Goal: Information Seeking & Learning: Understand process/instructions

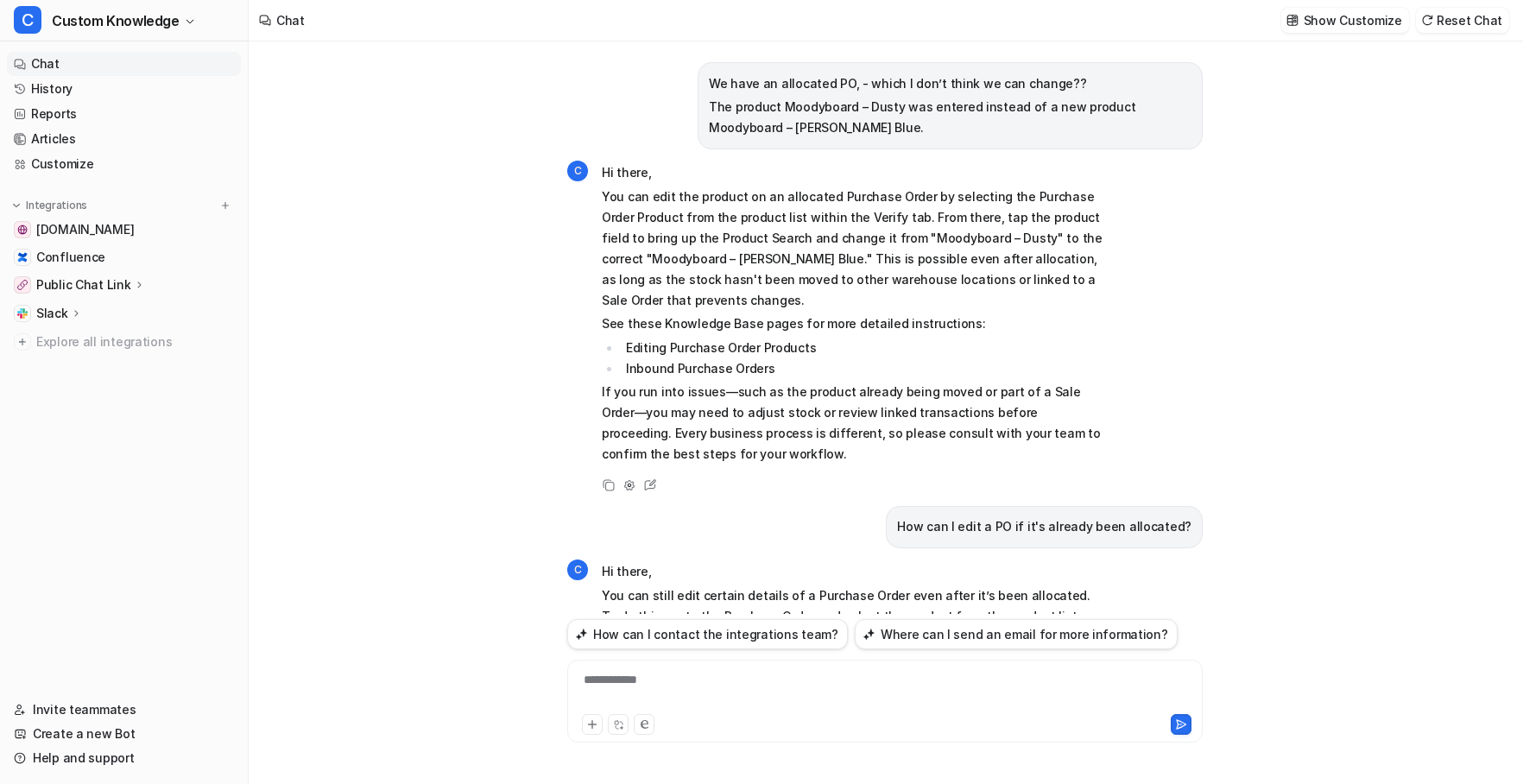
scroll to position [1504, 0]
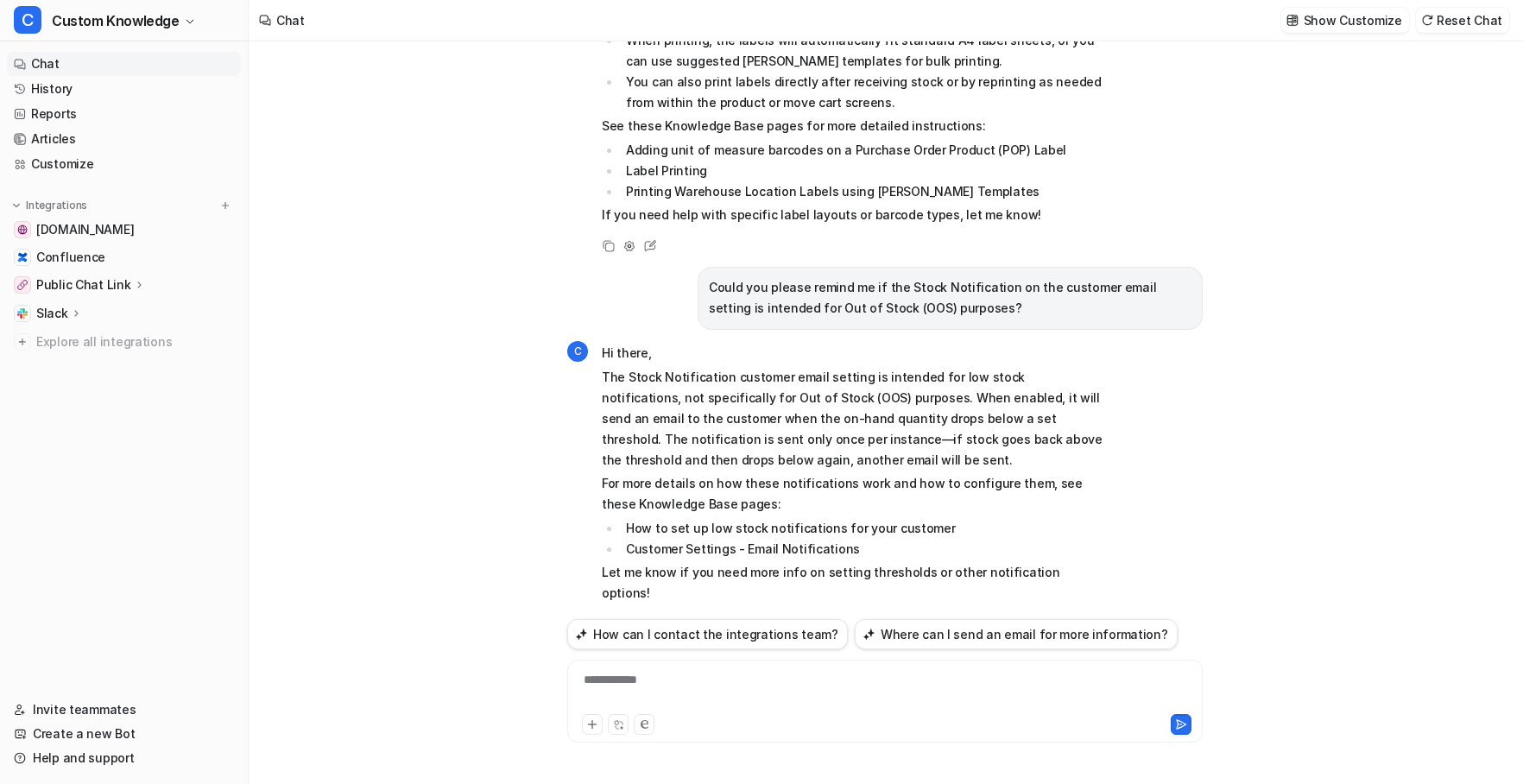
click at [668, 675] on div "**********" at bounding box center [885, 690] width 627 height 40
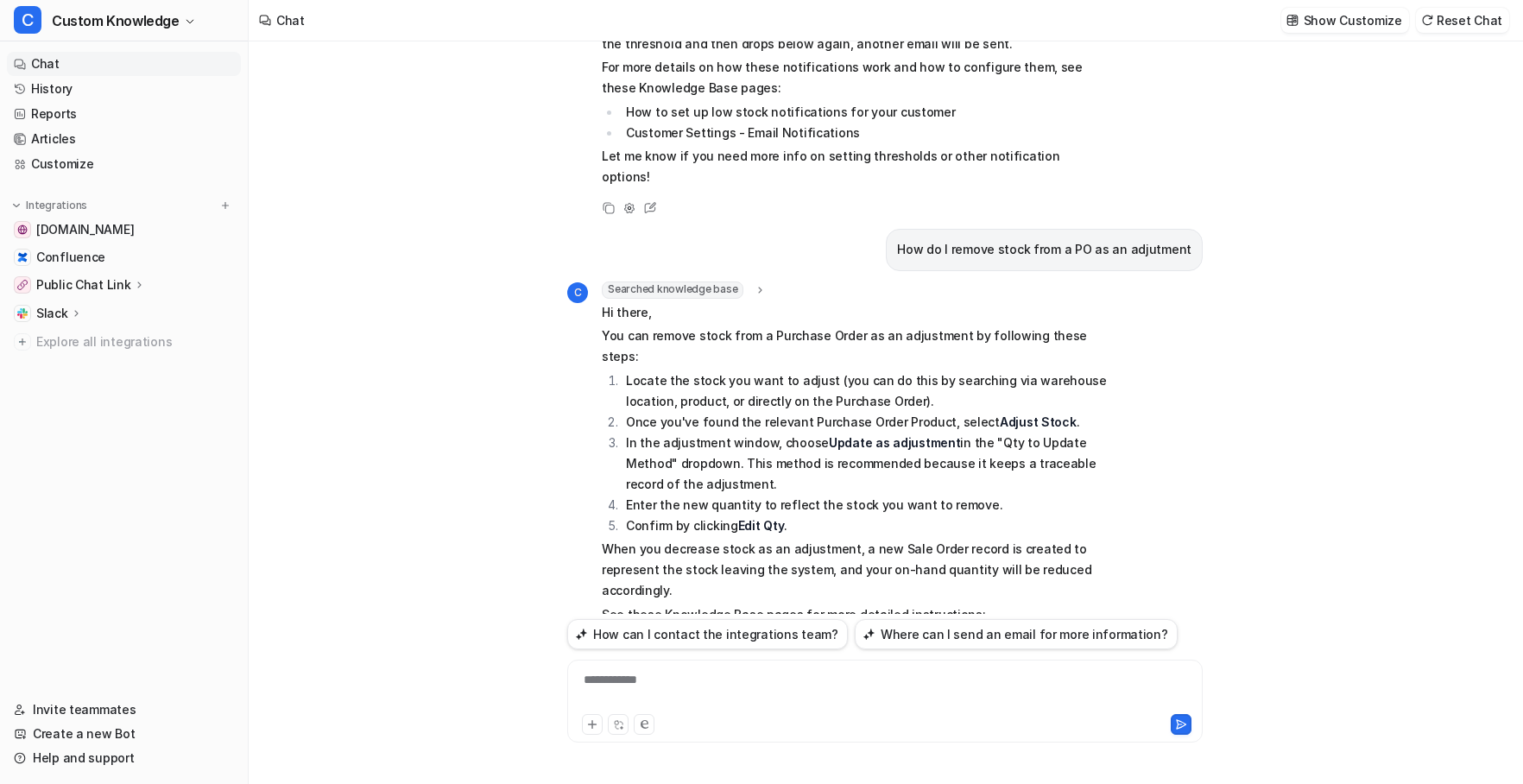
scroll to position [2009, 0]
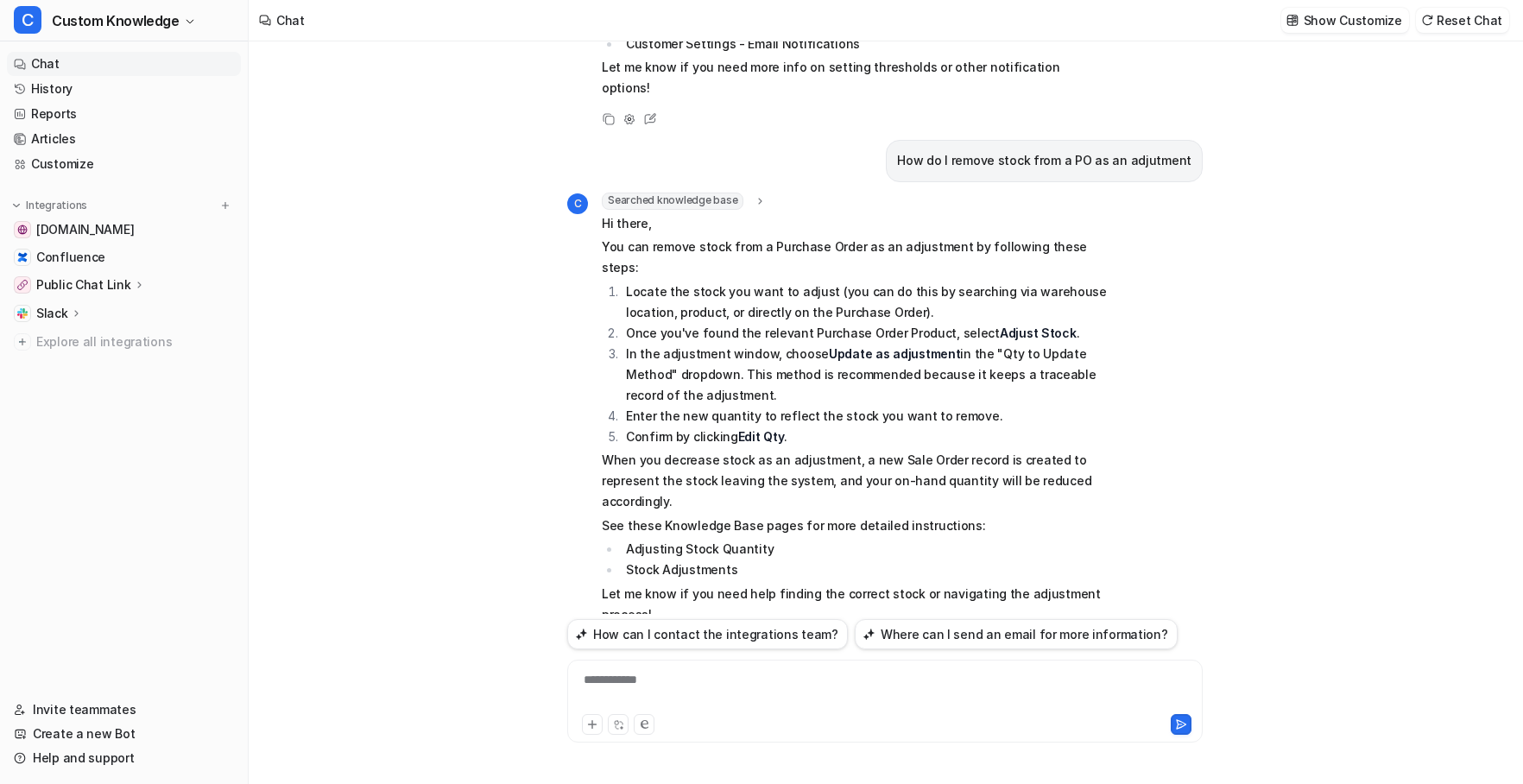
click at [605, 639] on icon at bounding box center [609, 645] width 12 height 12
click at [699, 681] on div at bounding box center [885, 690] width 627 height 40
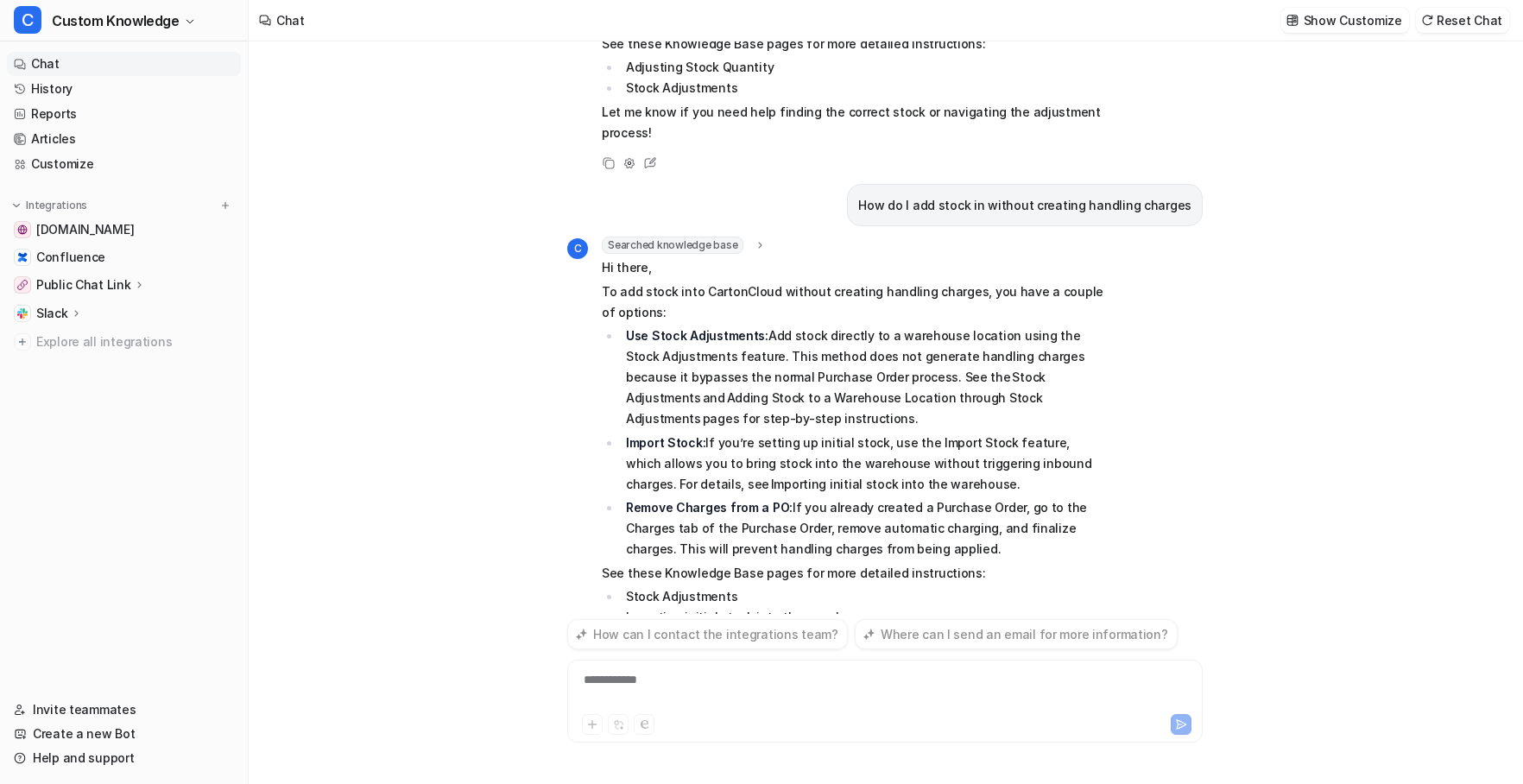
scroll to position [2538, 0]
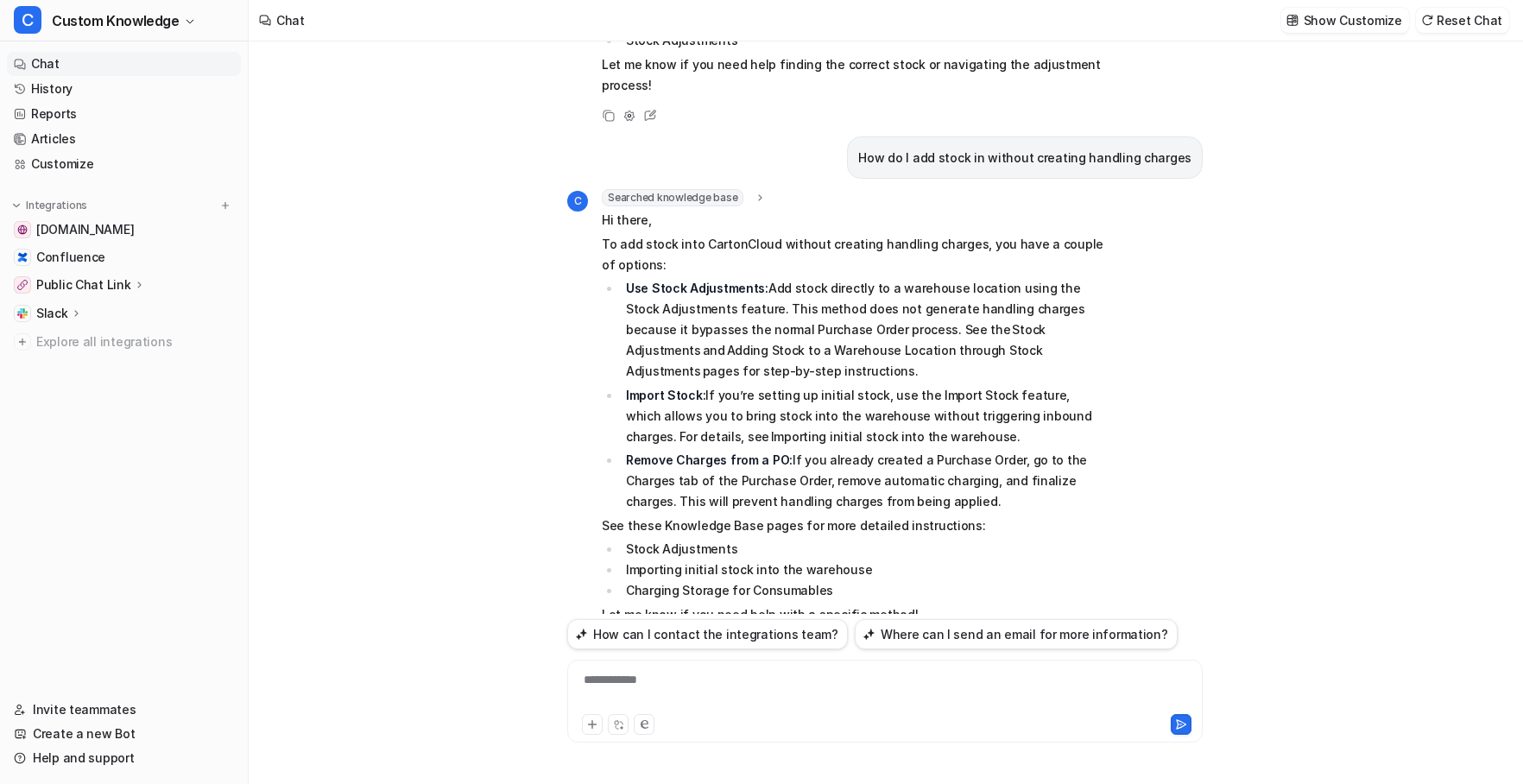
drag, startPoint x: 764, startPoint y: 226, endPoint x: 1086, endPoint y: 303, distance: 331.1
click at [1086, 303] on p "Use Stock Adjustments: Add stock directly to a warehouse location using the Sto…" at bounding box center [866, 330] width 481 height 104
copy p "Add stock directly to a warehouse location using the Stock Adjustments feature.…"
click at [686, 693] on div "**********" at bounding box center [885, 690] width 627 height 40
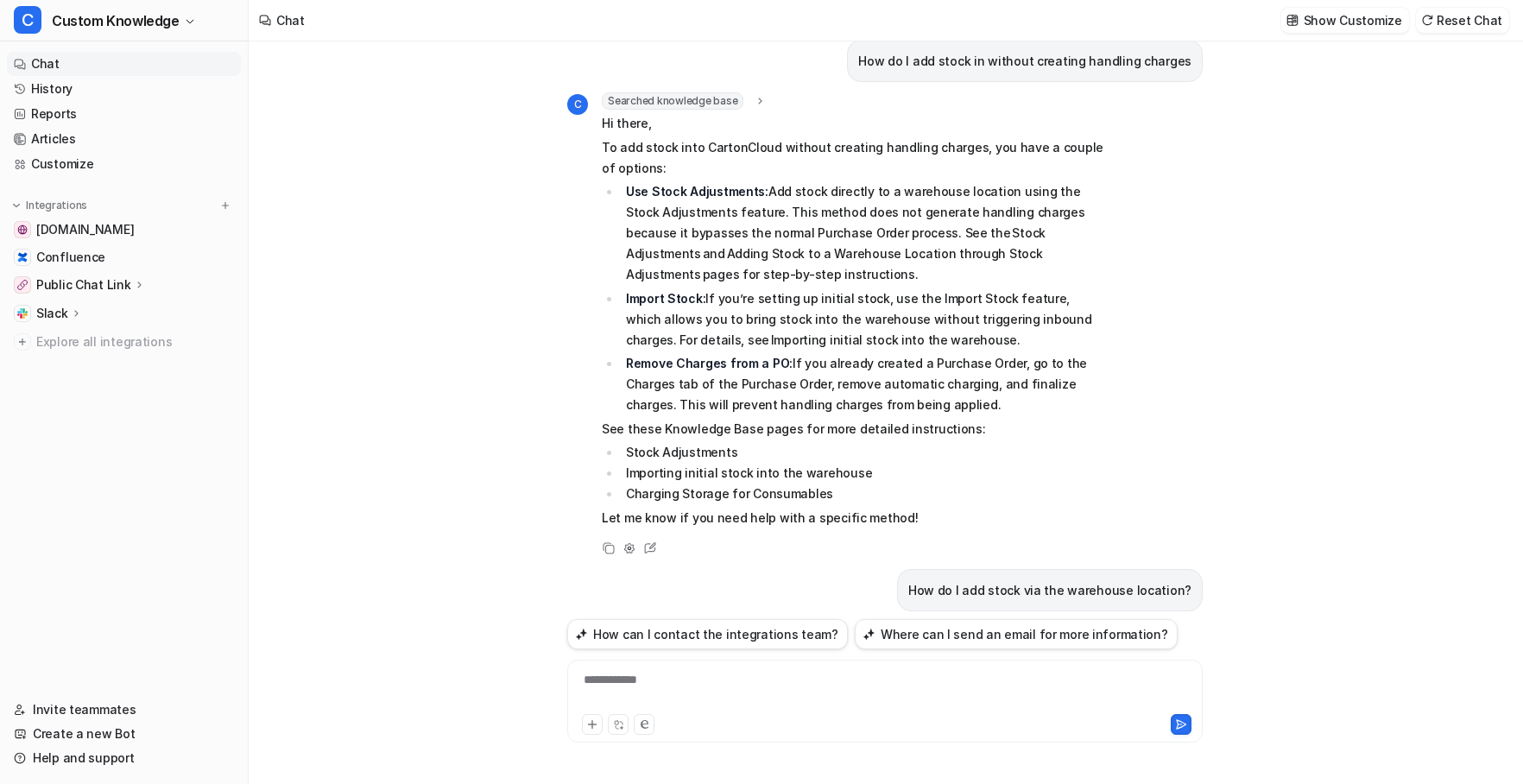
scroll to position [2485, 0]
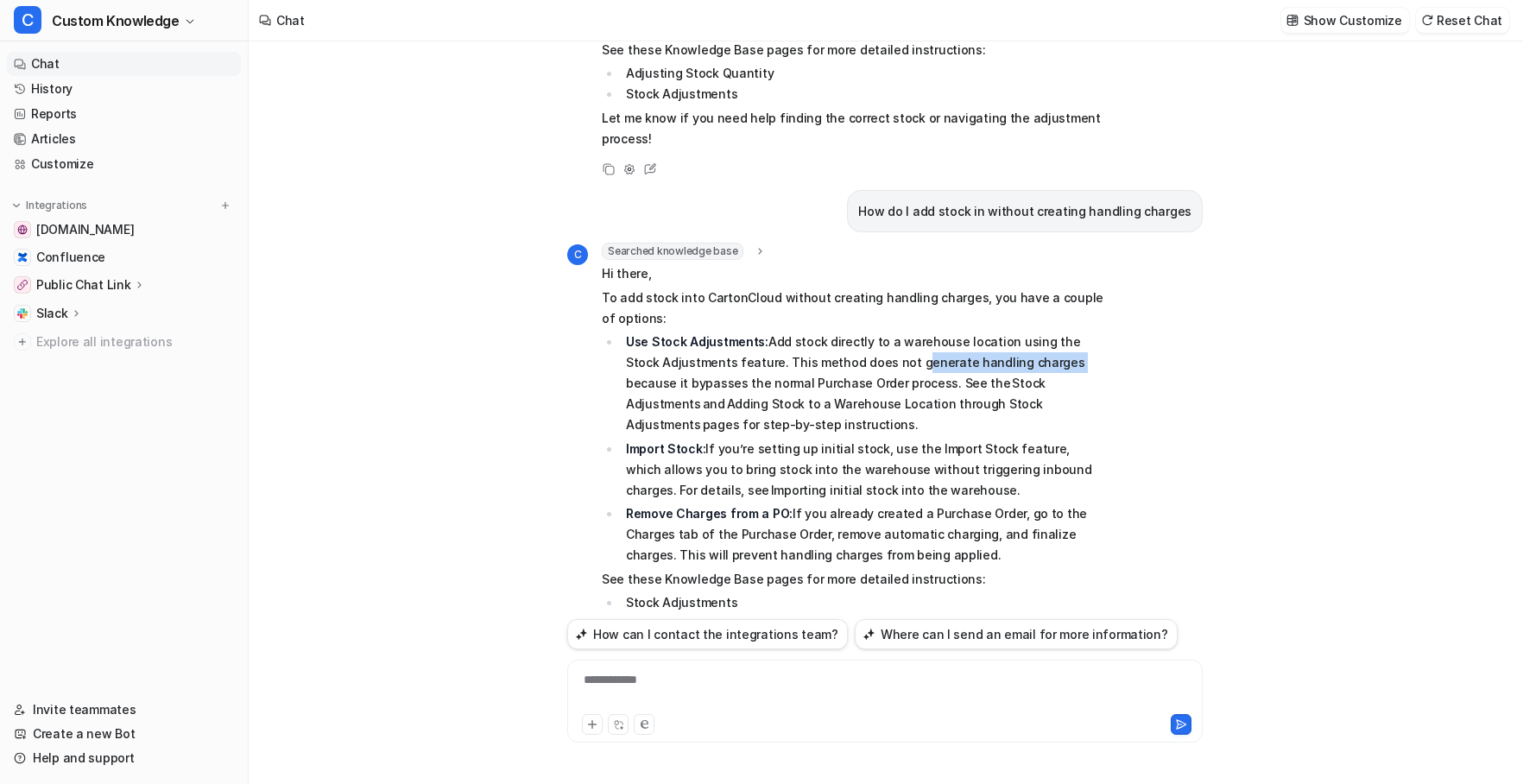
drag, startPoint x: 872, startPoint y: 300, endPoint x: 1017, endPoint y: 301, distance: 145.0
click at [1017, 332] on p "Use Stock Adjustments: Add stock directly to a warehouse location using the Sto…" at bounding box center [866, 384] width 481 height 104
copy p "generate handling charges"
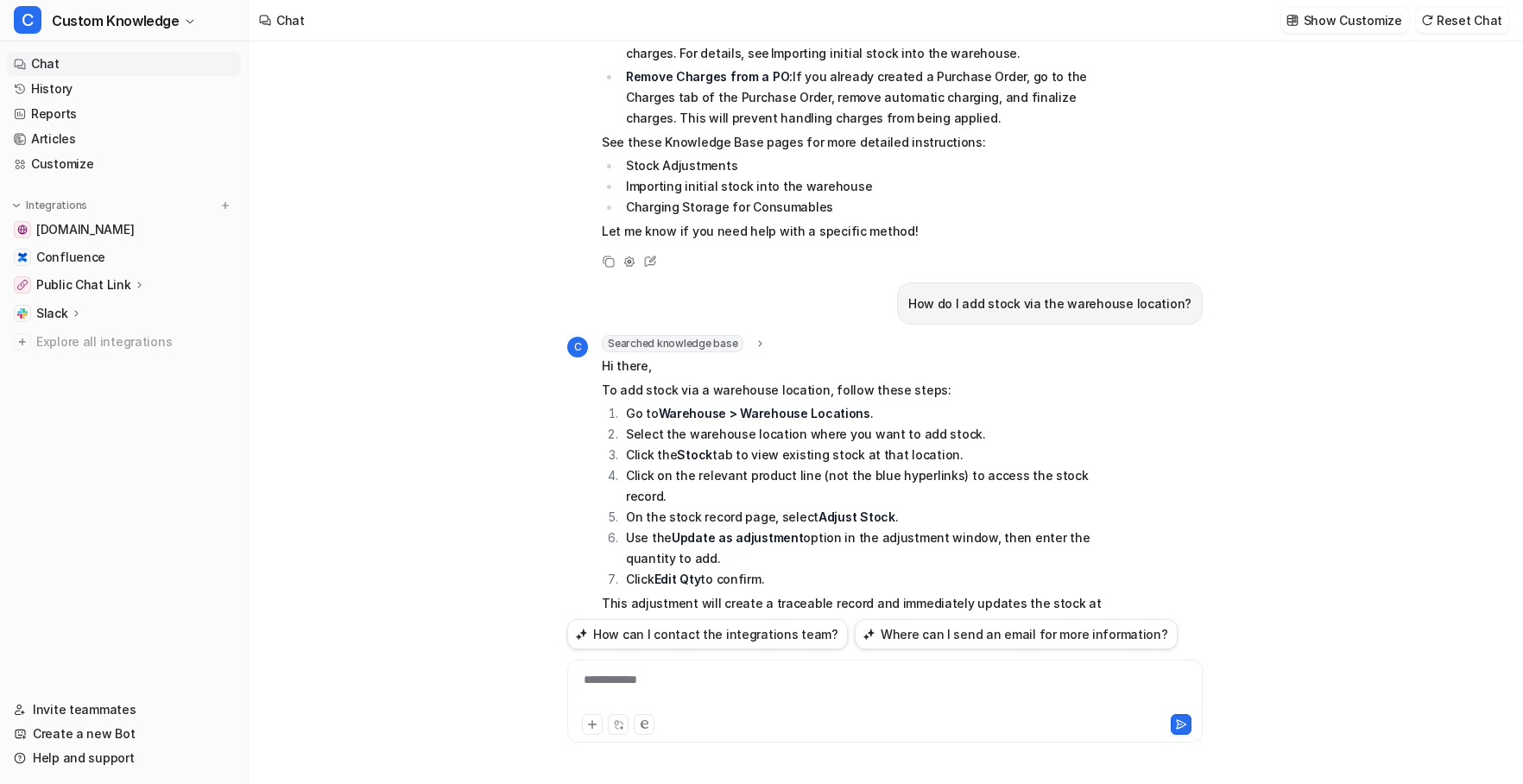
scroll to position [3003, 0]
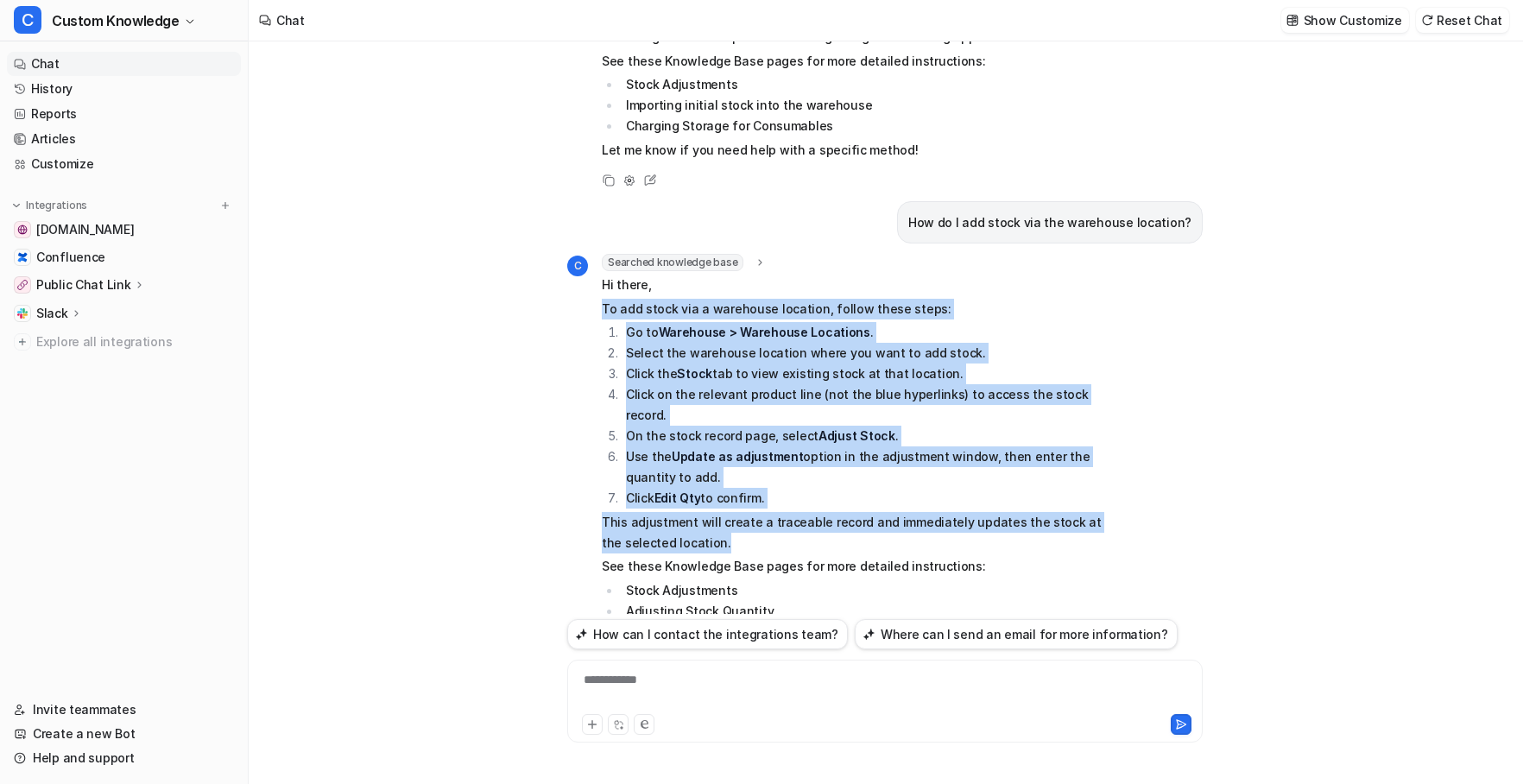
drag, startPoint x: 705, startPoint y: 461, endPoint x: 570, endPoint y: 255, distance: 246.3
click at [570, 255] on div "C Searched knowledge base search_queries : "add stock via warehouse location,st…" at bounding box center [837, 450] width 540 height 394
copy span "To add stock via a warehouse location, follow these steps: Go to Warehouse > Wa…"
click at [755, 364] on li "Click the Stock tab to view existing stock at that location." at bounding box center [864, 374] width 486 height 21
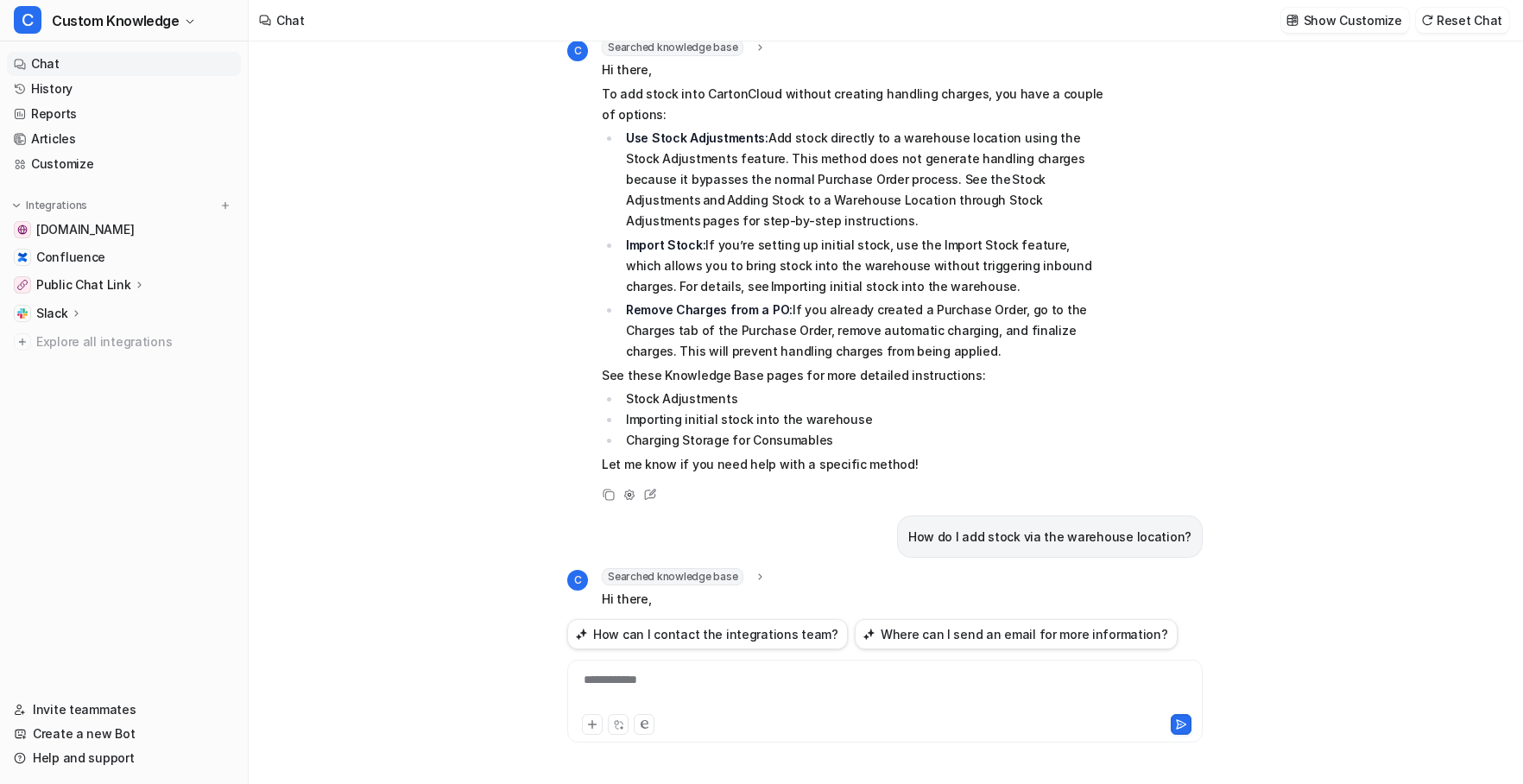
scroll to position [2658, 0]
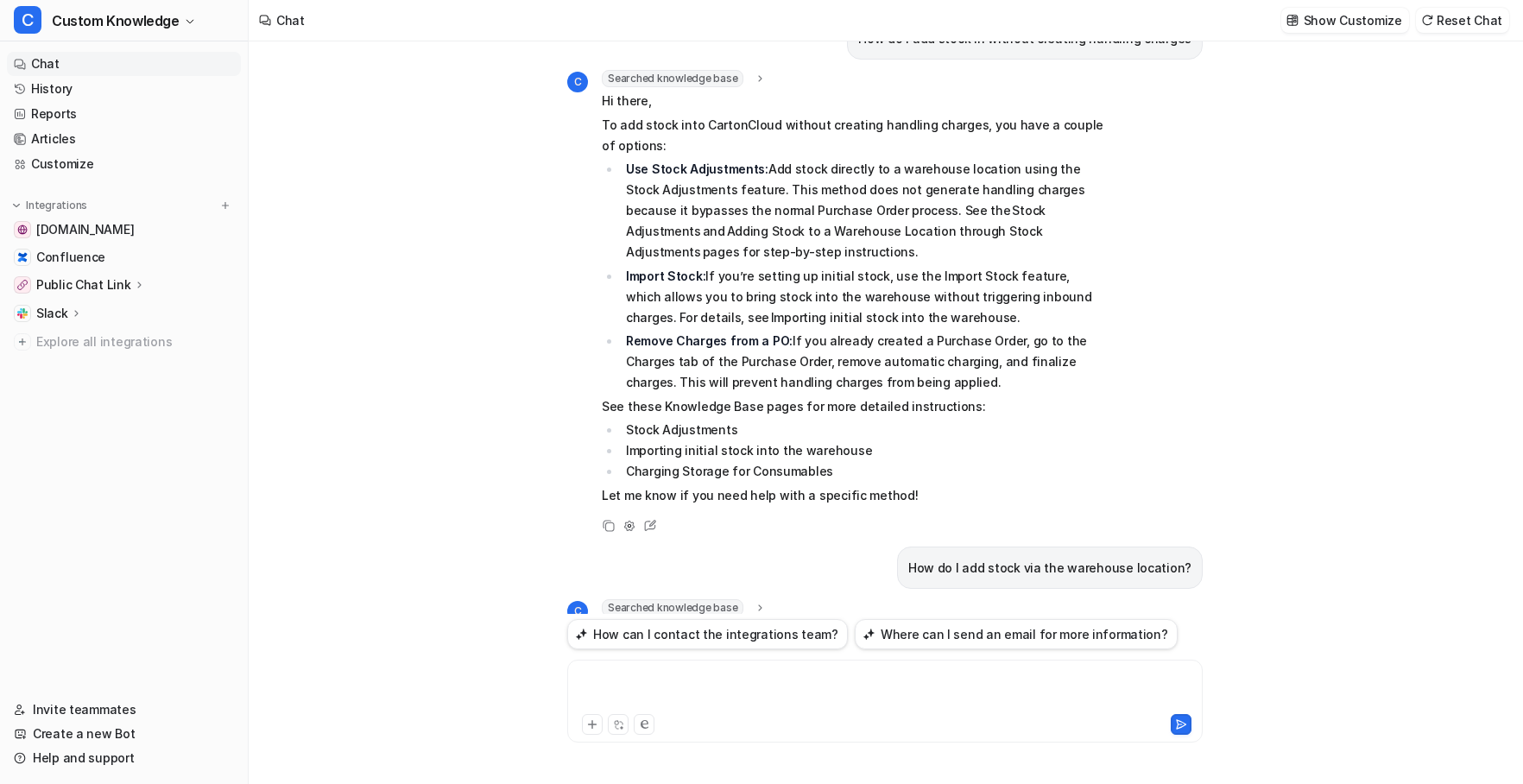
click at [691, 679] on div at bounding box center [885, 690] width 627 height 40
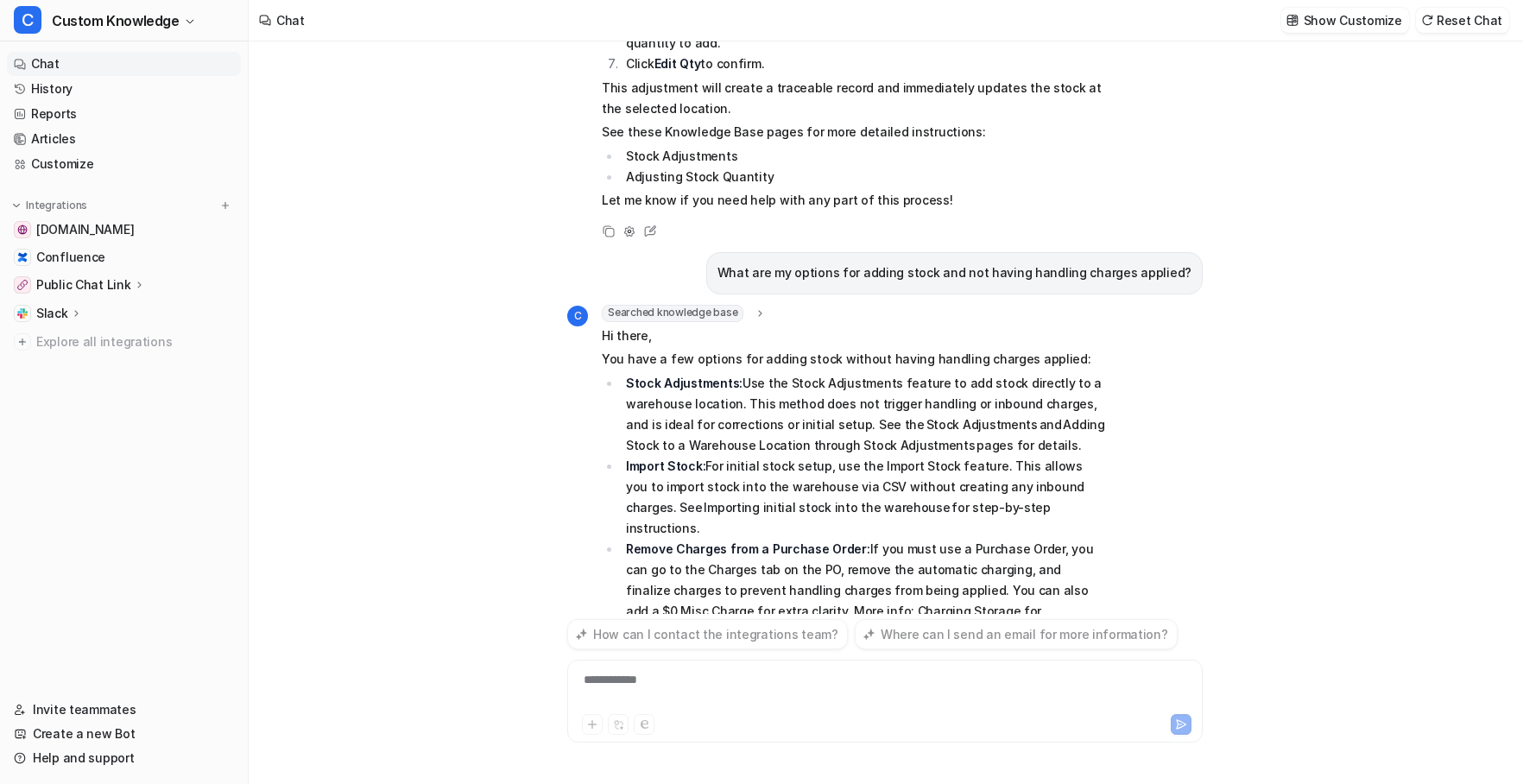
scroll to position [3505, 0]
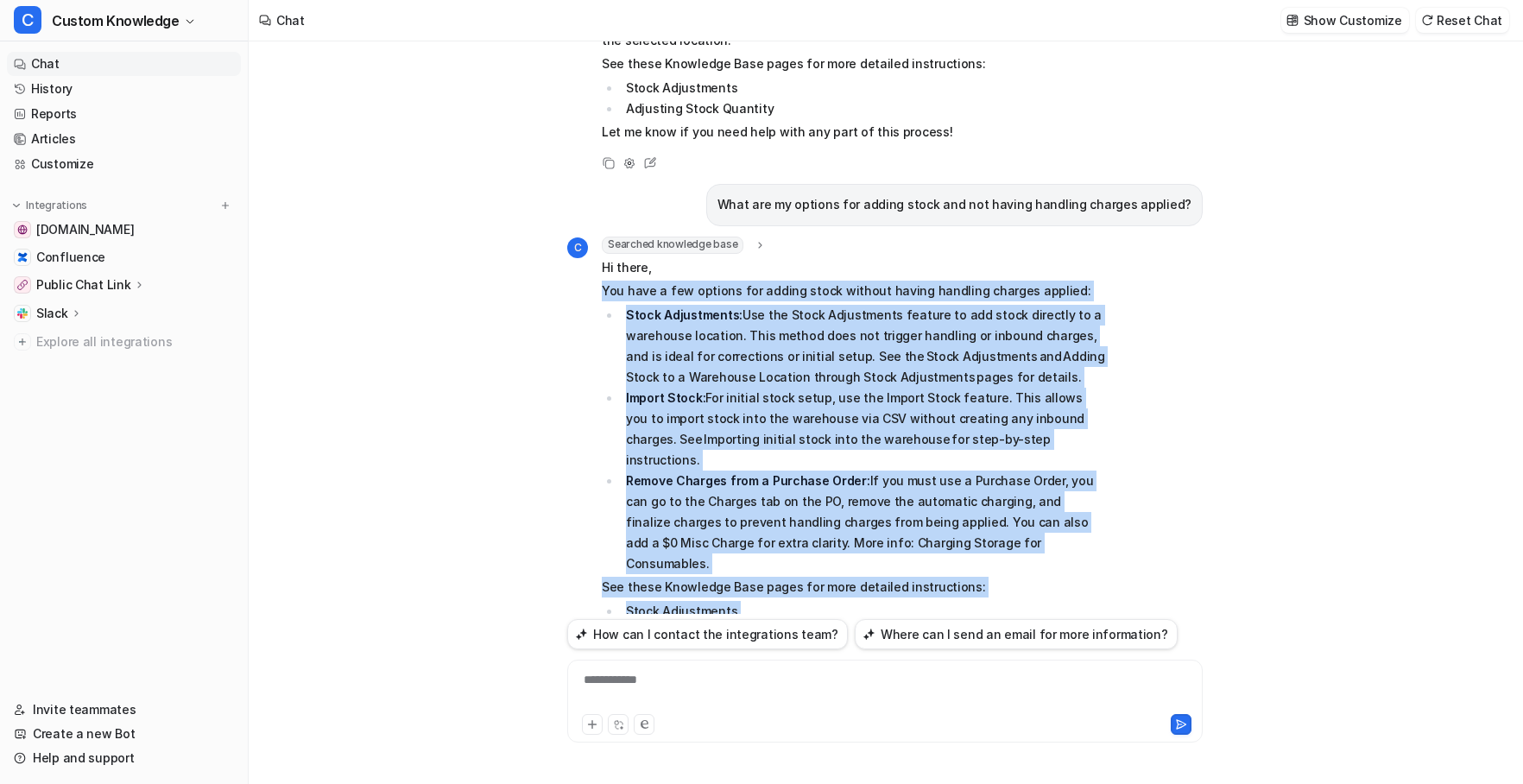
drag, startPoint x: 828, startPoint y: 525, endPoint x: 597, endPoint y: 208, distance: 392.2
click at [597, 236] on div "C Searched knowledge base search_queries : "add stock without handling charges,…" at bounding box center [837, 463] width 540 height 453
copy span "Lor ipsu d sit ametcon adi elitse doeiu tempori utlabo etdolore magnaal enimadm…"
